Goal: Information Seeking & Learning: Learn about a topic

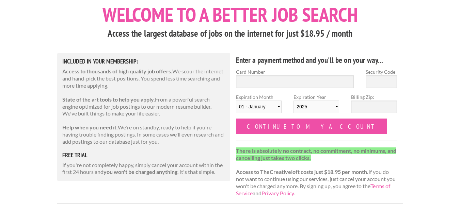
scroll to position [41, 0]
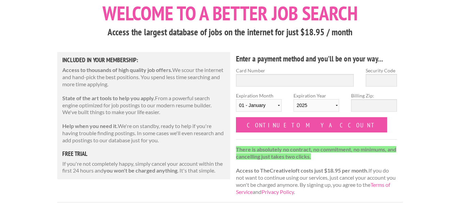
drag, startPoint x: 200, startPoint y: 77, endPoint x: 145, endPoint y: 83, distance: 55.5
click at [145, 83] on p "Access to thousands of high quality job offers. We scour the internet and hand-…" at bounding box center [143, 77] width 163 height 21
click at [110, 89] on div "Included in Your Membership: Access to thousands of high quality job offers. We…" at bounding box center [143, 116] width 173 height 128
click at [190, 72] on p "Access to thousands of high quality job offers. We scour the internet and hand-…" at bounding box center [143, 77] width 163 height 21
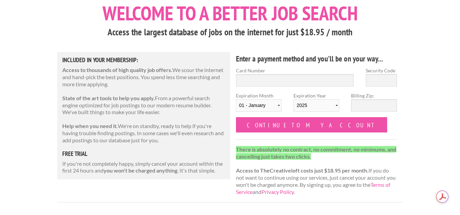
click at [186, 78] on p "Access to thousands of high quality job offers. We scour the internet and hand-…" at bounding box center [143, 77] width 163 height 21
click at [126, 94] on div "Included in Your Membership: Access to thousands of high quality job offers. We…" at bounding box center [143, 116] width 173 height 128
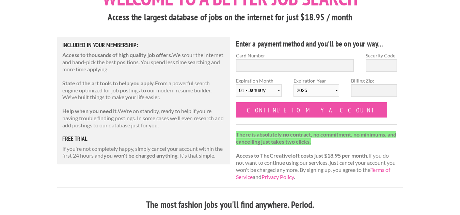
scroll to position [68, 0]
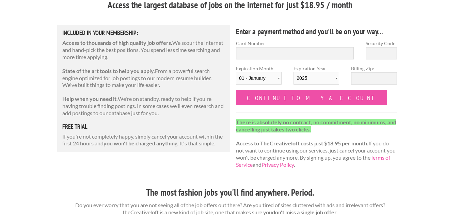
click at [164, 90] on div "Included in Your Membership: Access to thousands of high quality job offers. We…" at bounding box center [143, 89] width 173 height 128
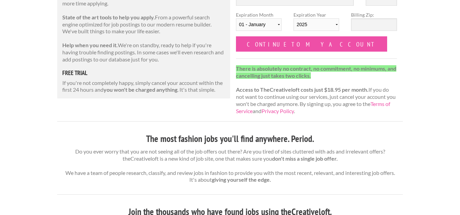
scroll to position [123, 0]
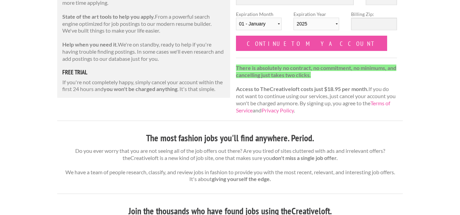
click at [151, 65] on div "Included in Your Membership: Access to thousands of high quality job offers. We…" at bounding box center [143, 34] width 173 height 128
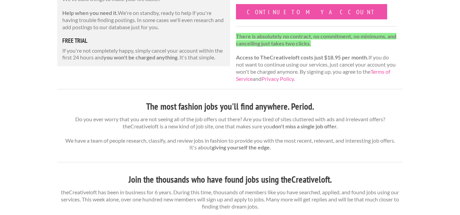
scroll to position [164, 0]
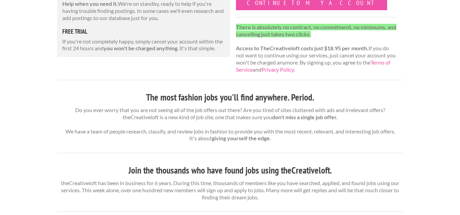
click at [178, 101] on h3 "The most fashion jobs you'll find anywhere. Period." at bounding box center [229, 97] width 345 height 13
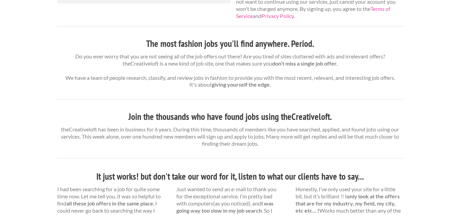
scroll to position [218, 0]
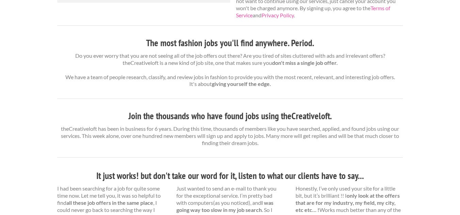
click at [241, 84] on strong "giving yourself the edge." at bounding box center [241, 84] width 59 height 6
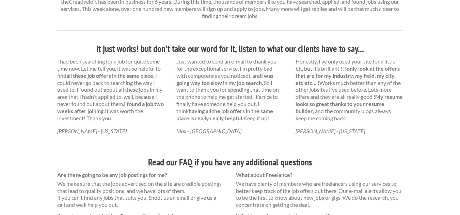
scroll to position [349, 0]
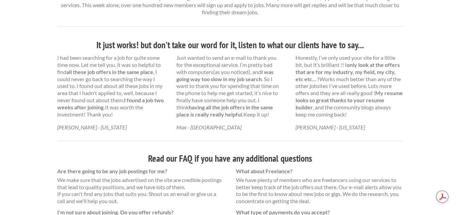
drag, startPoint x: 311, startPoint y: 69, endPoint x: 318, endPoint y: 69, distance: 6.8
click at [318, 69] on strong "only look at the offers that are for my industry, my field, my city, etc etc… !" at bounding box center [347, 72] width 104 height 21
click at [336, 84] on div at bounding box center [349, 82] width 65 height 14
click at [331, 82] on div at bounding box center [349, 82] width 63 height 14
click at [338, 67] on p "Honestly, I’ve only used your site for a little bit, but it’s brilliant !! I on…" at bounding box center [348, 86] width 107 height 64
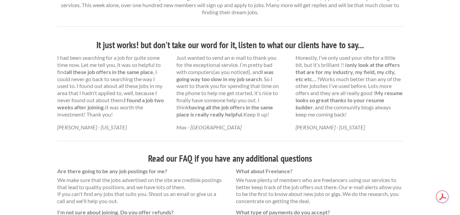
click at [370, 110] on p "Honestly, I’ve only used your site for a little bit, but it’s brilliant !! I on…" at bounding box center [348, 86] width 107 height 64
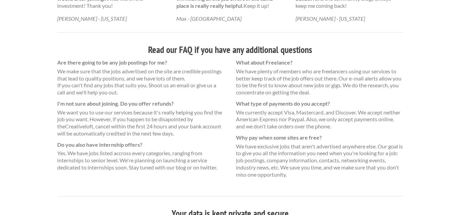
scroll to position [472, 0]
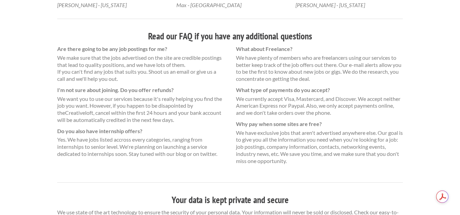
click at [56, 135] on div "Are there going to be any job postings for me? We make sure that the jobs adver…" at bounding box center [140, 105] width 179 height 119
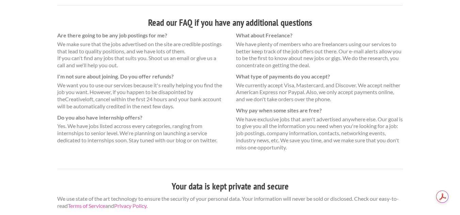
scroll to position [487, 0]
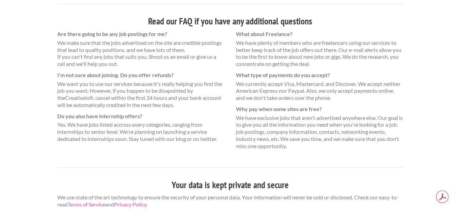
click at [305, 69] on dl "What about Freelance? We have plenty of members who are freelancers using our s…" at bounding box center [319, 90] width 167 height 119
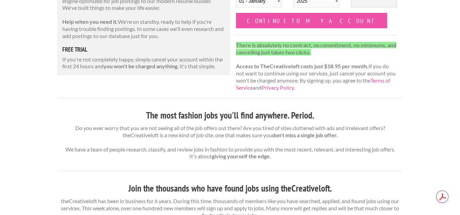
scroll to position [156, 0]
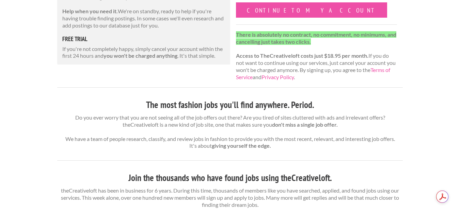
click at [329, 61] on p "There is absolutely no contract, no commitment, no minimums, and cancelling jus…" at bounding box center [316, 56] width 161 height 50
click at [352, 62] on p "There is absolutely no contract, no commitment, no minimums, and cancelling jus…" at bounding box center [316, 56] width 161 height 50
